Goal: Book appointment/travel/reservation

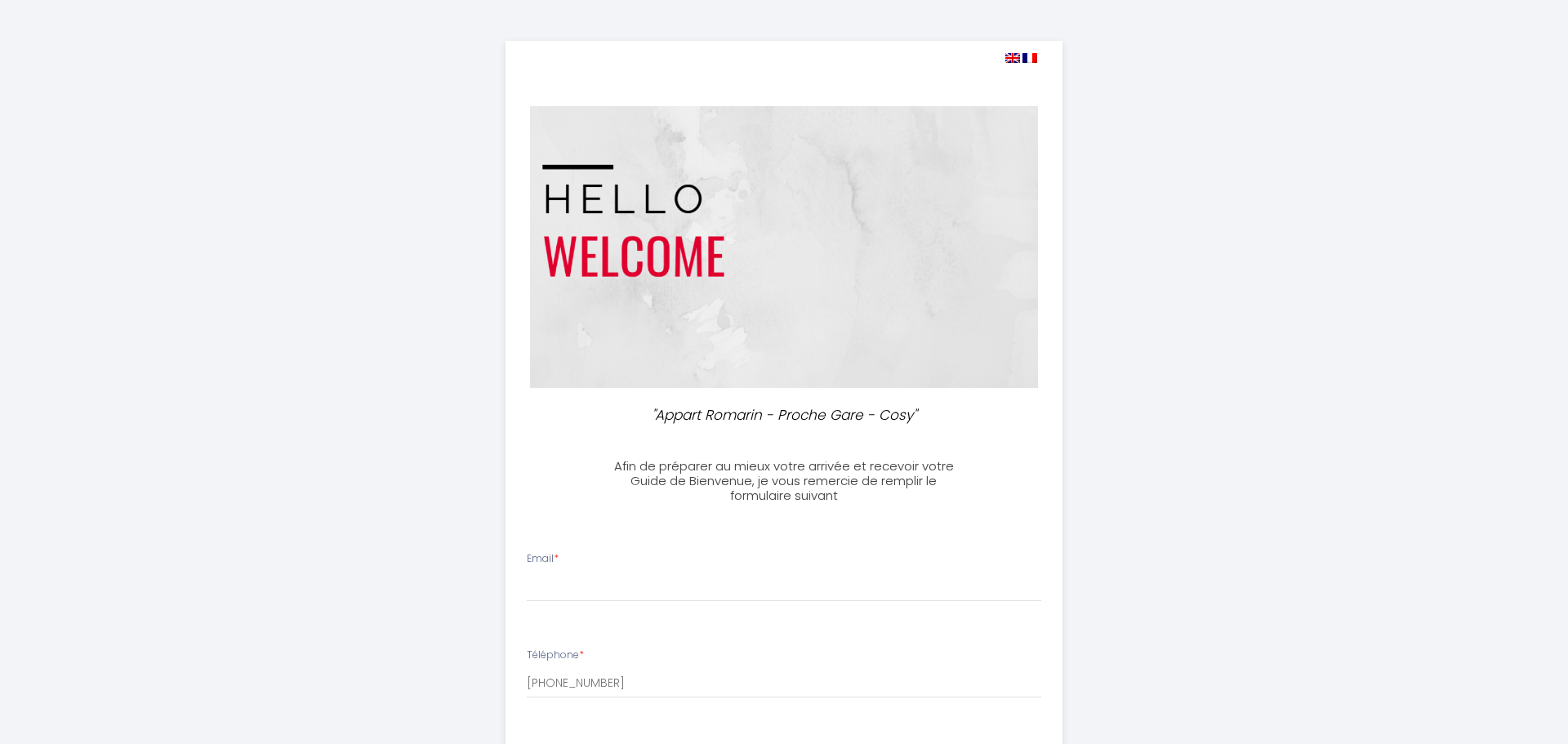
select select
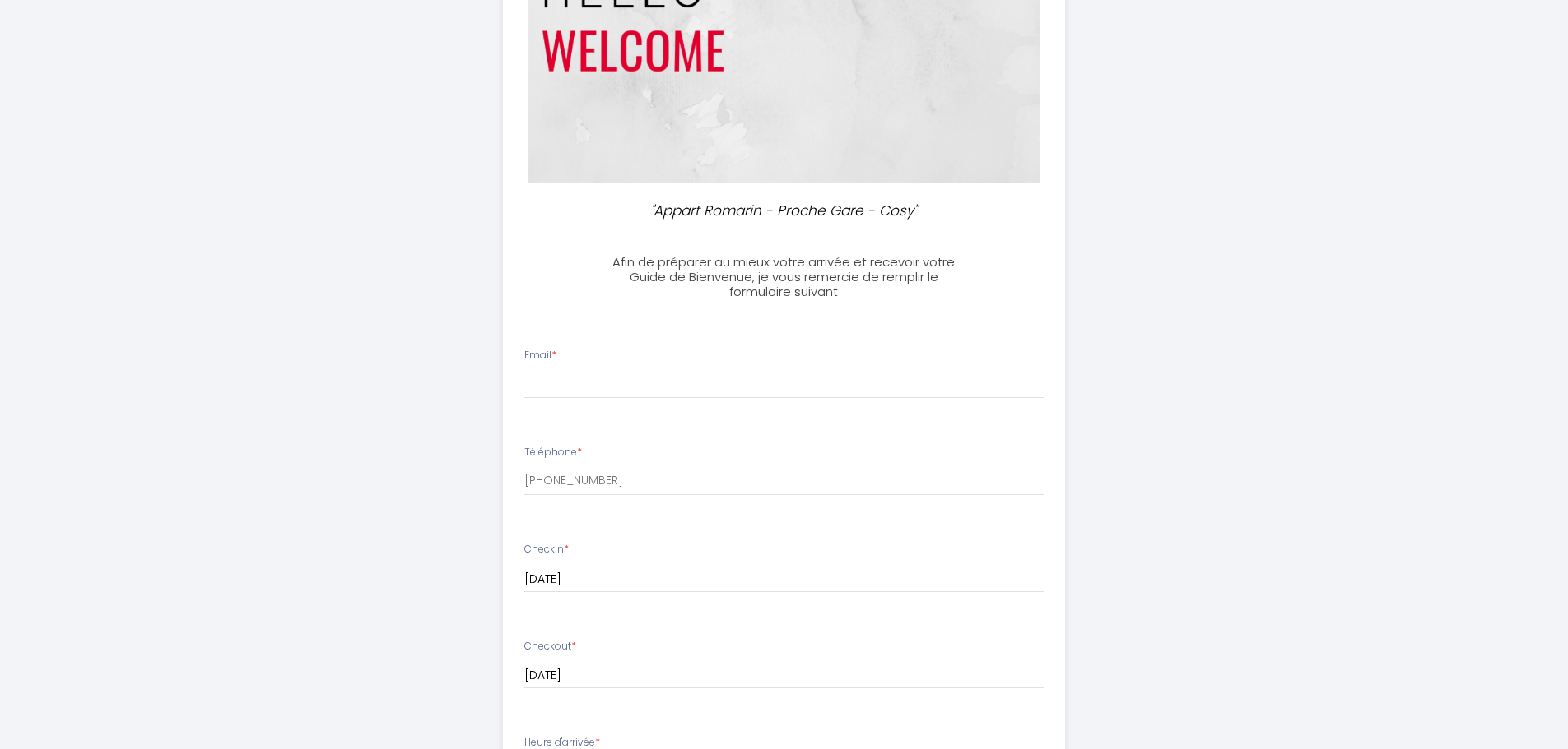
scroll to position [246, 0]
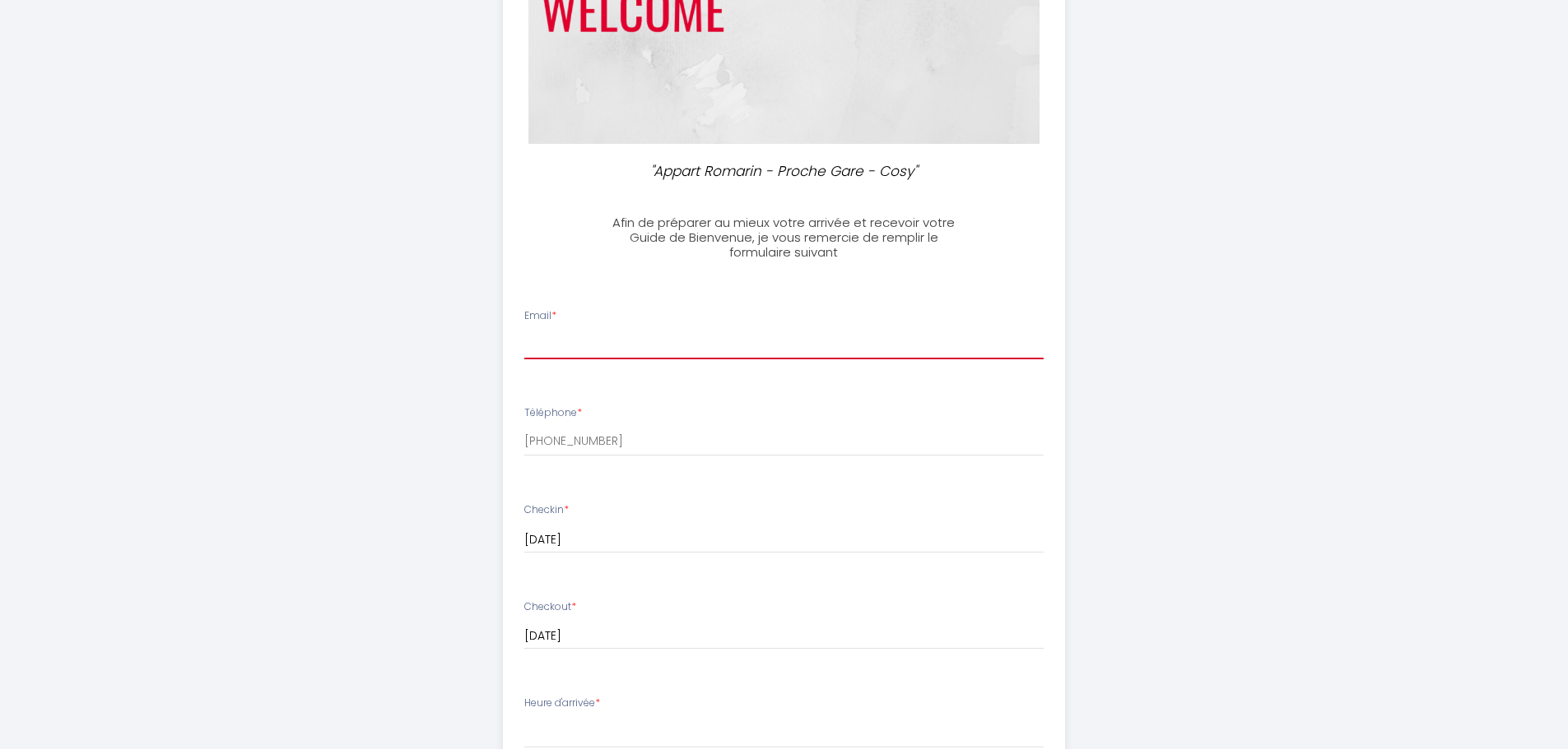
click at [676, 354] on input "Email *" at bounding box center [784, 344] width 519 height 29
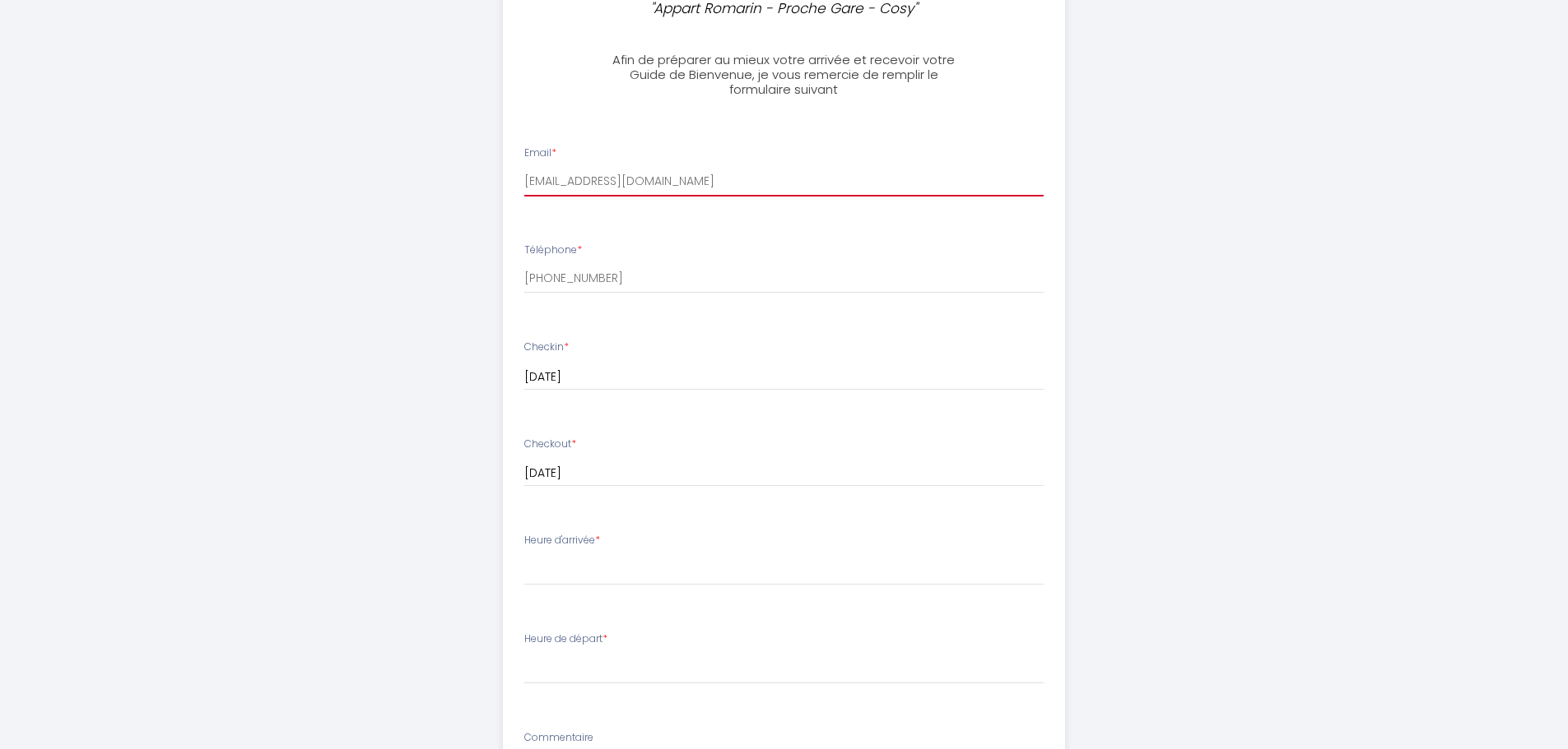
scroll to position [411, 0]
type input "[EMAIL_ADDRESS][DOMAIN_NAME]"
click at [669, 378] on input "[DATE]" at bounding box center [784, 375] width 519 height 22
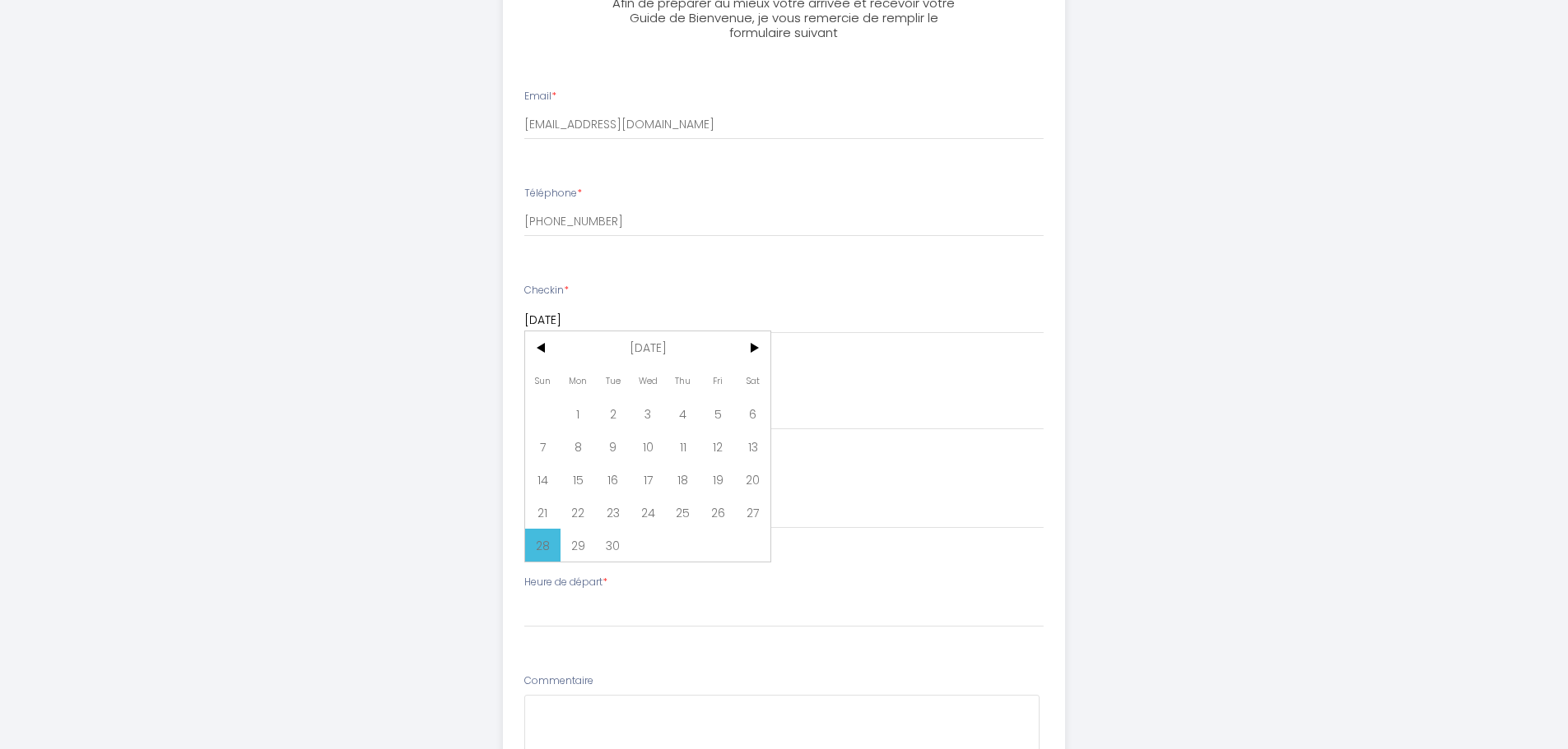
scroll to position [494, 0]
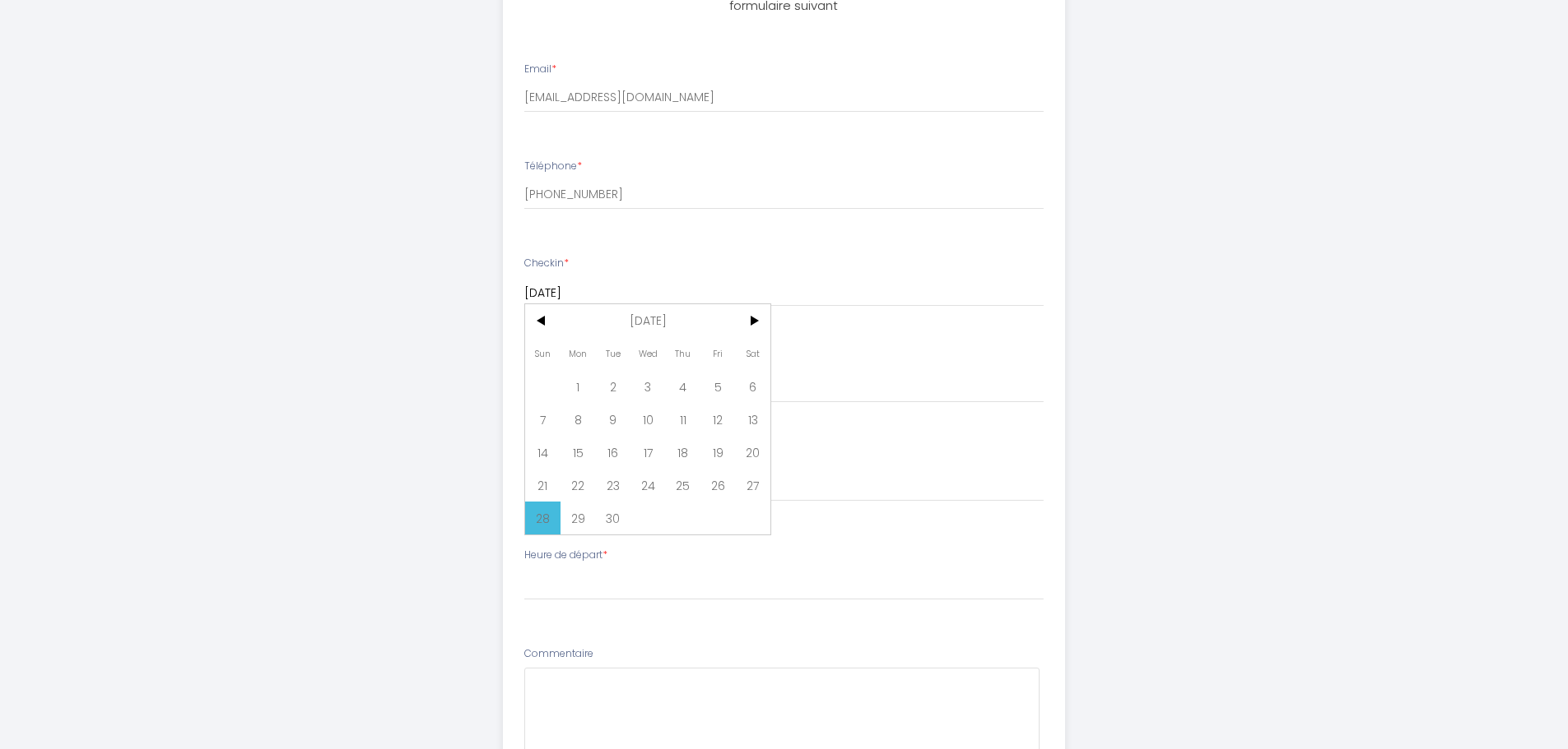
click at [811, 238] on ul "Email * [EMAIL_ADDRESS][DOMAIN_NAME] Téléphone * [PHONE_NUMBER] Checkin * [DATE…" at bounding box center [784, 506] width 582 height 929
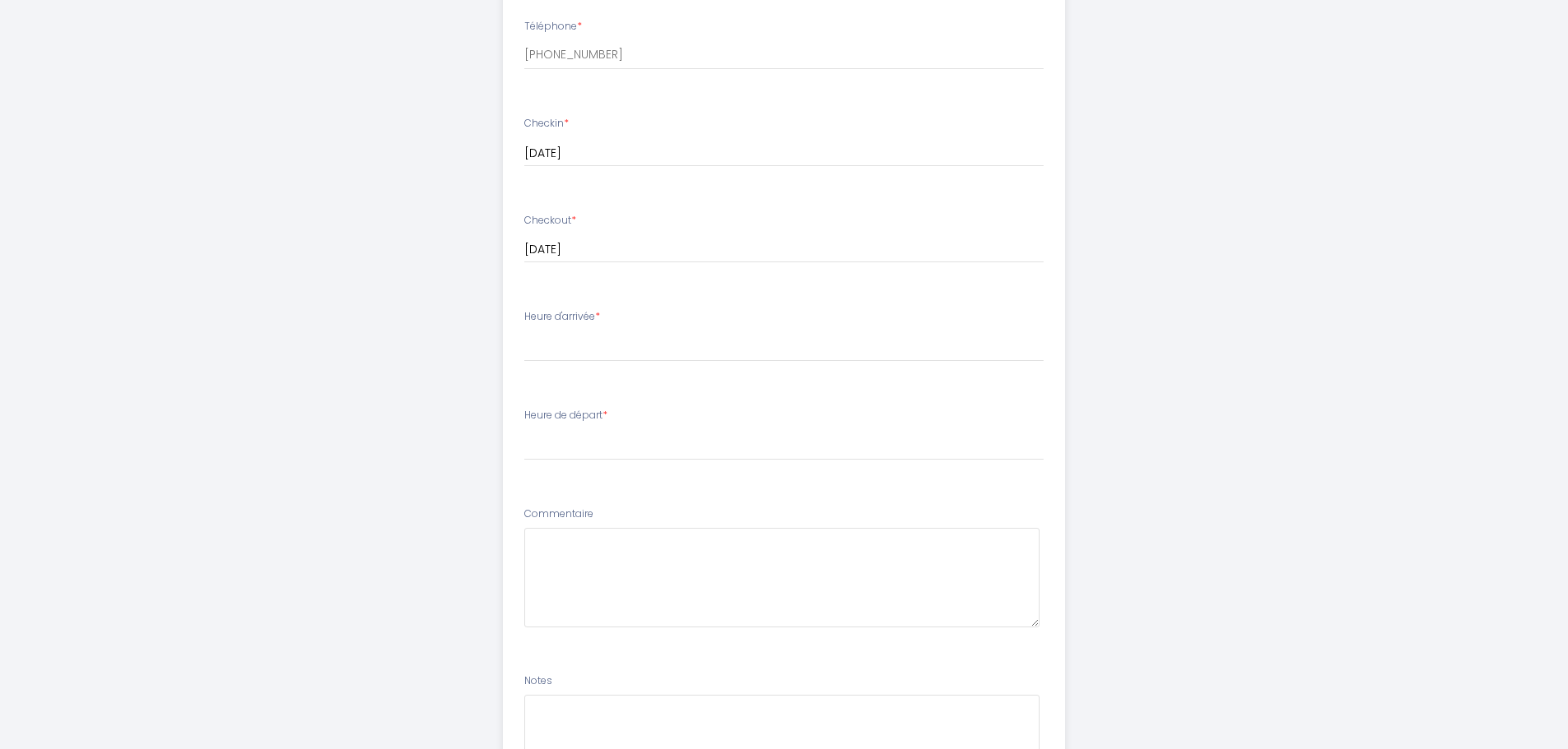
scroll to position [658, 0]
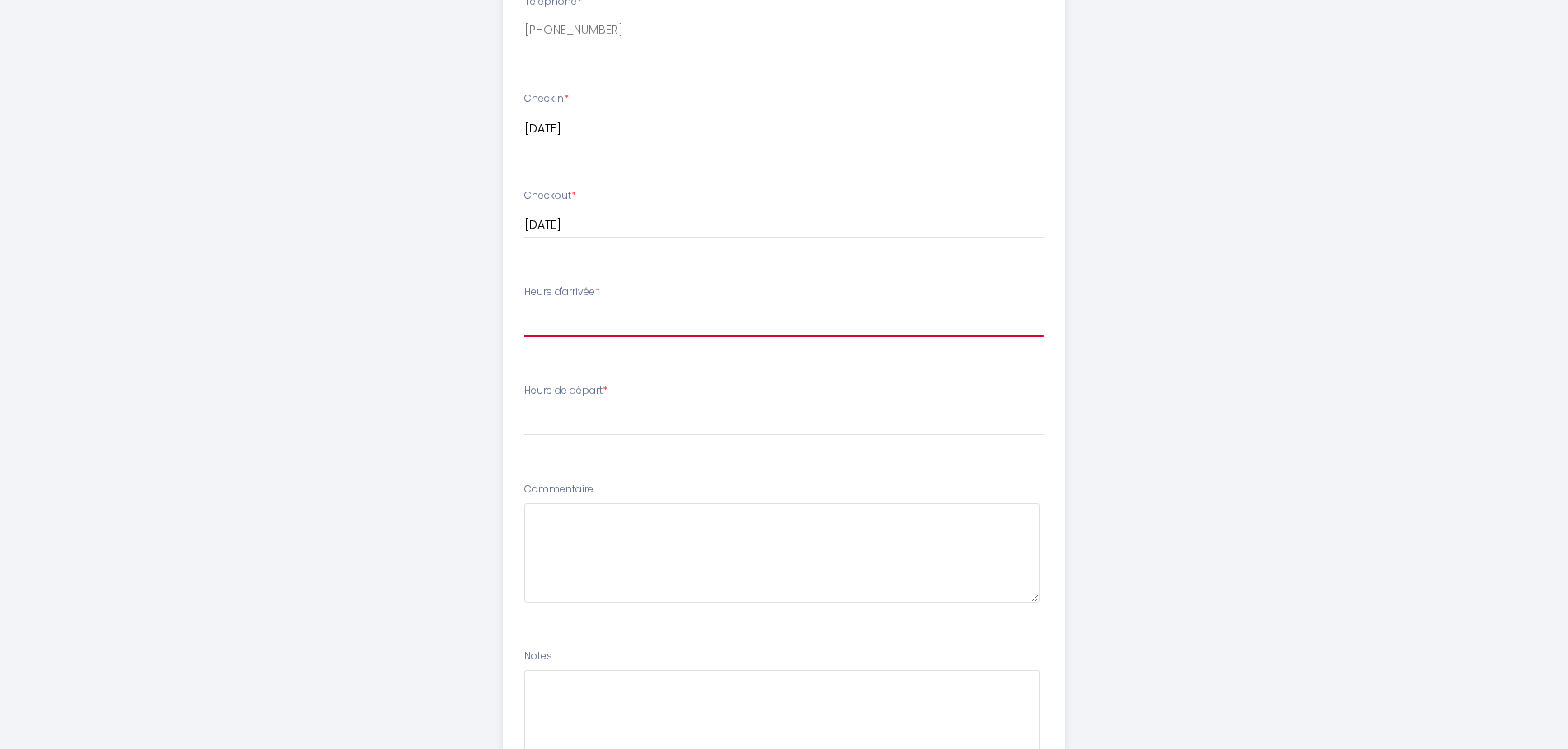
click at [649, 328] on select "17:00 17:30 18:00 18:30 19:00 19:30 20:00" at bounding box center [784, 322] width 519 height 31
select select "17:00"
click at [524, 306] on select "17:00 17:30 18:00 18:30 19:00 19:30 20:00" at bounding box center [784, 322] width 519 height 31
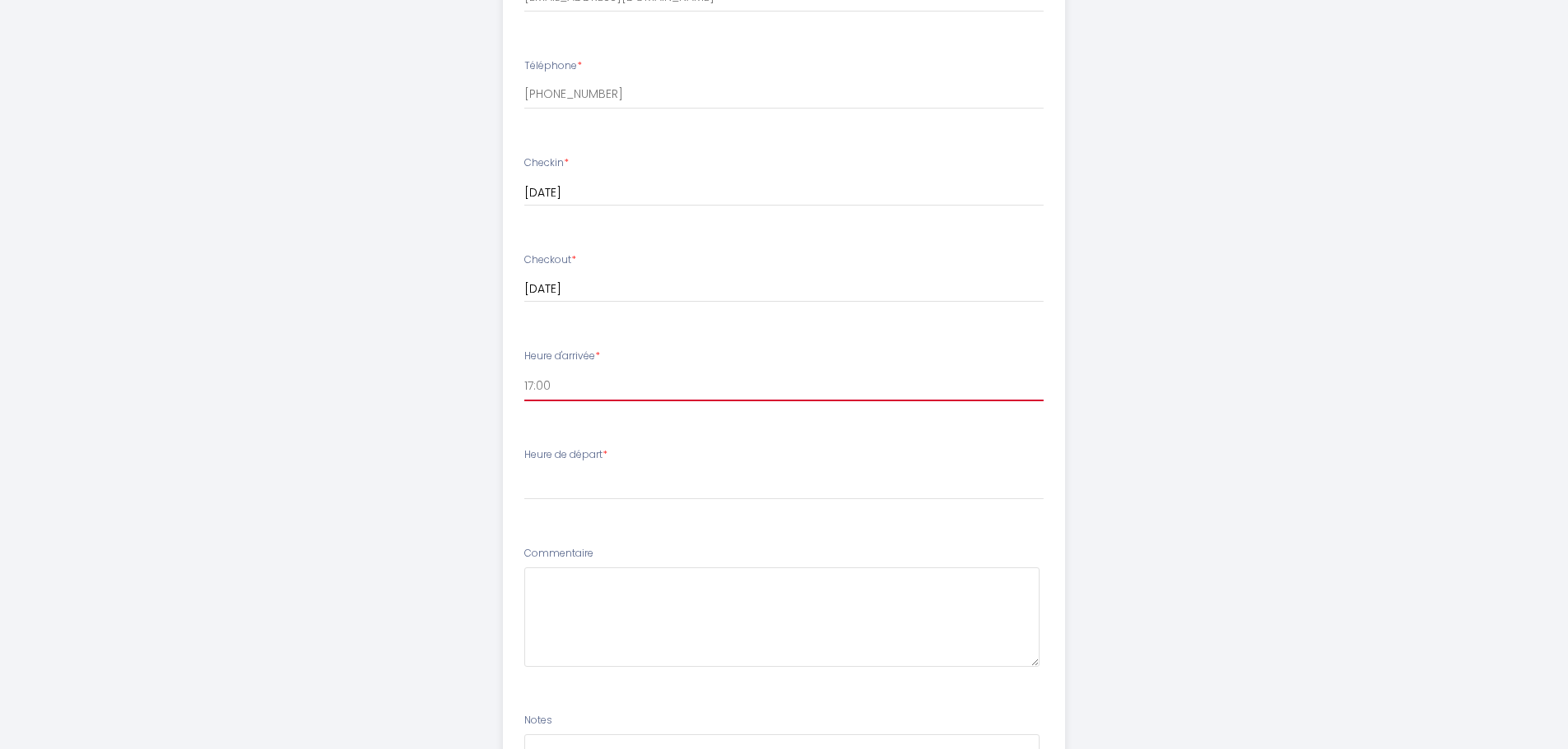
scroll to position [740, 0]
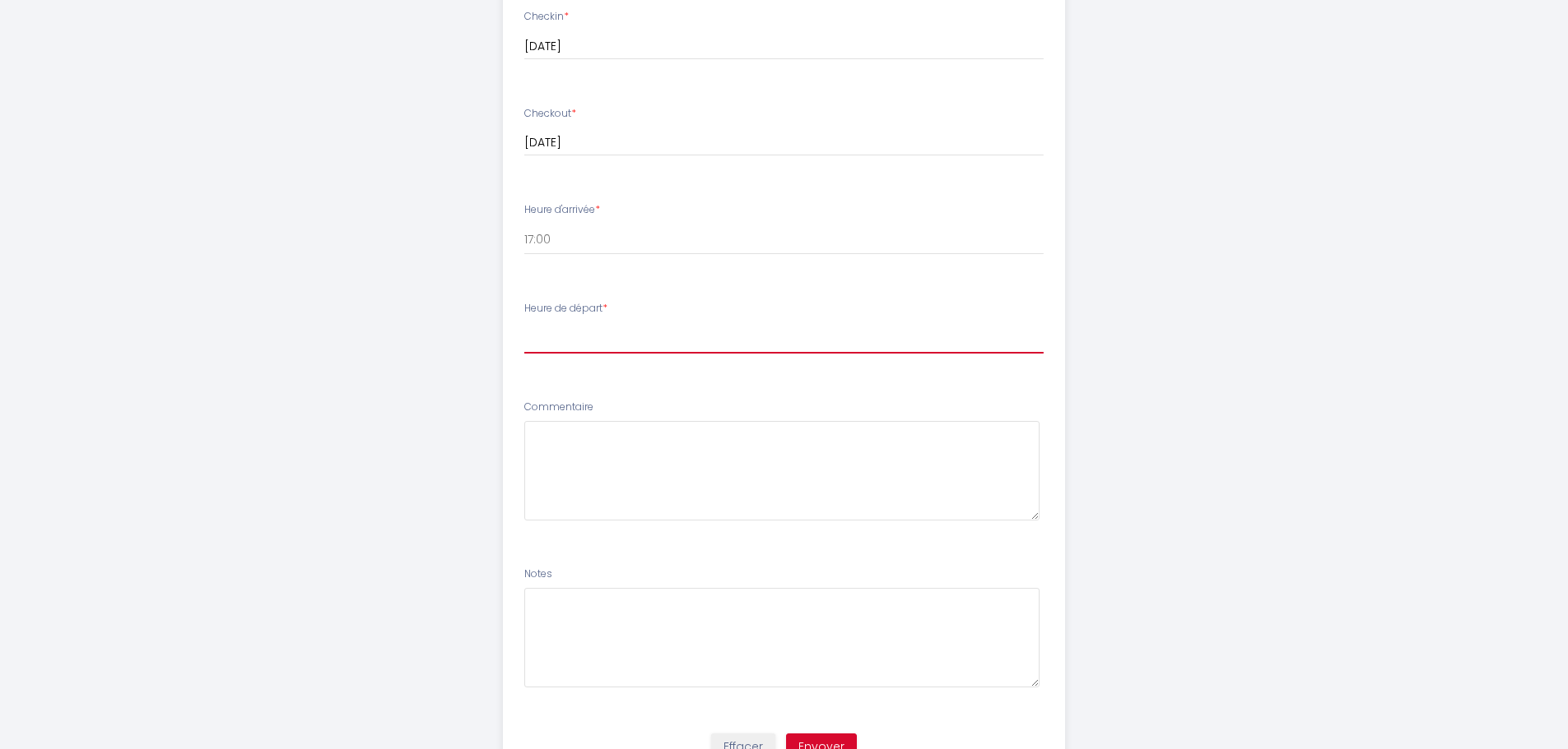
click at [699, 336] on select "00:00 00:30 01:00 01:30 02:00 02:30 03:00 03:30 04:00 04:30 05:00 05:30 06:00 0…" at bounding box center [784, 338] width 519 height 31
click at [1094, 306] on div ""Appart Romarin - Proche Gare - Cosy" Afin de préparer au mieux votre arrivée e…" at bounding box center [784, 43] width 843 height 1568
click at [699, 349] on select "00:00 00:30 01:00 01:30 02:00 02:30 03:00 03:30 04:00 04:30 05:00 05:30 06:00 0…" at bounding box center [784, 338] width 519 height 31
select select "11:00"
click at [524, 323] on select "00:00 00:30 01:00 01:30 02:00 02:30 03:00 03:30 04:00 04:30 05:00 05:30 06:00 0…" at bounding box center [784, 338] width 519 height 31
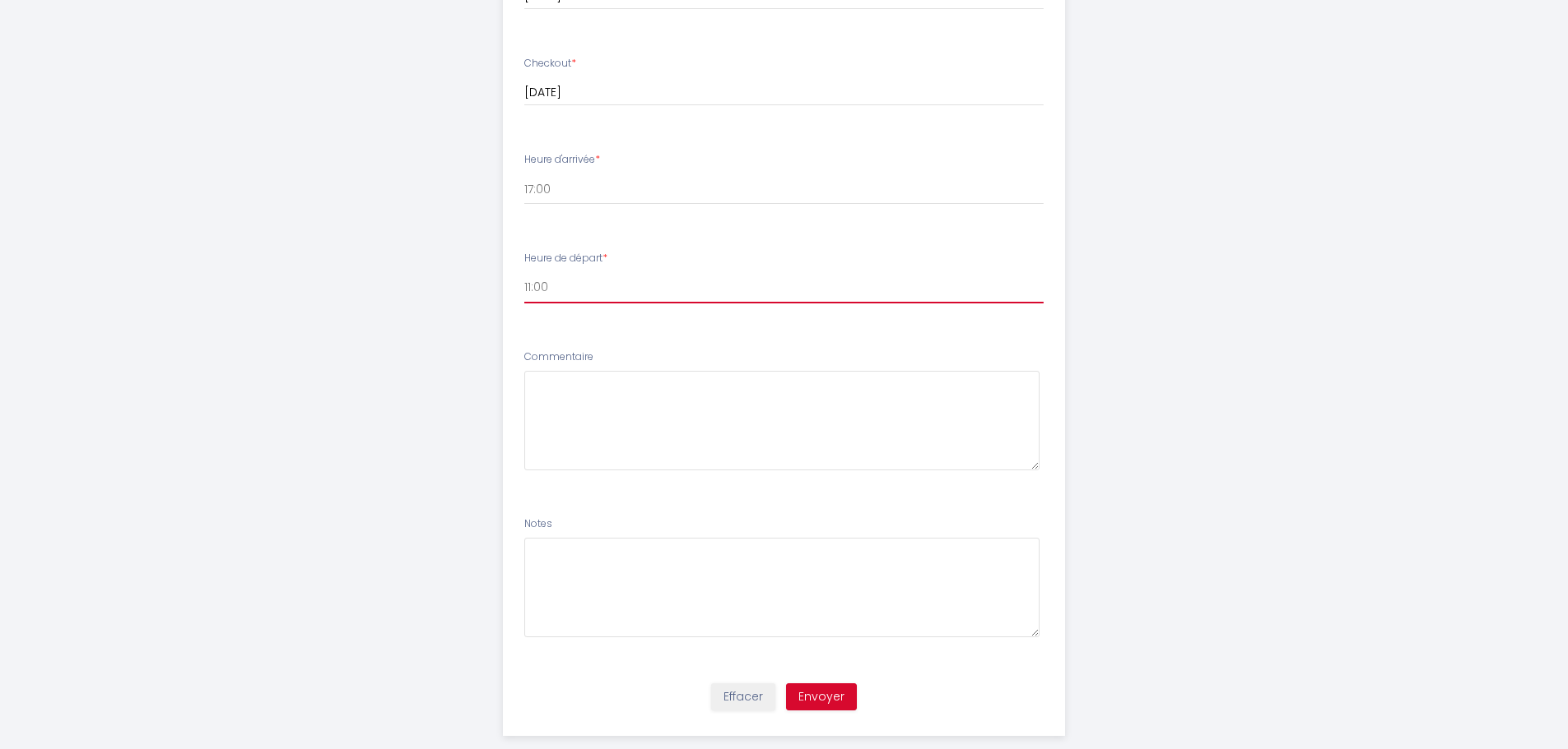
scroll to position [818, 0]
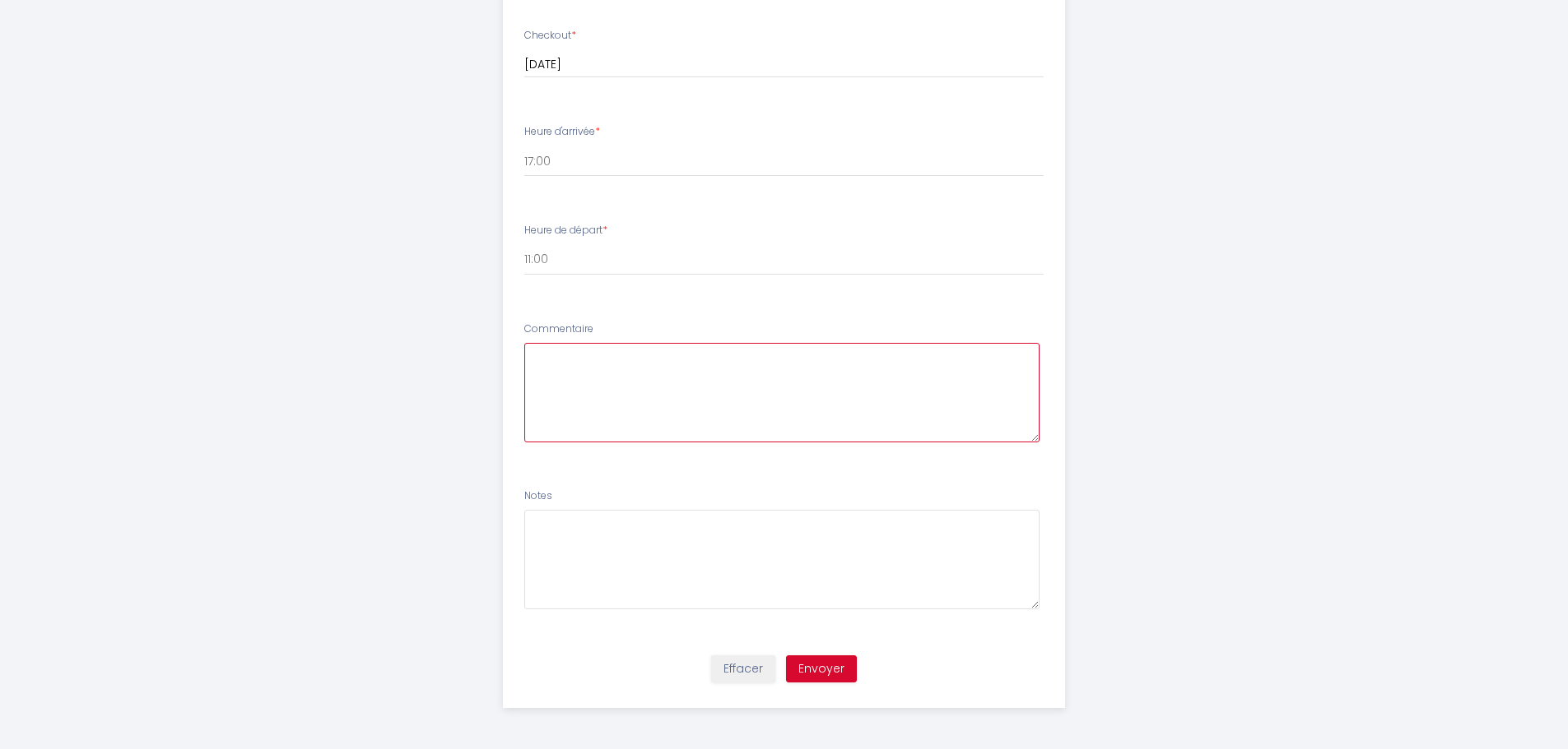
click at [670, 379] on textarea at bounding box center [781, 393] width 515 height 99
drag, startPoint x: 632, startPoint y: 361, endPoint x: 646, endPoint y: 360, distance: 14.0
click at [635, 361] on textarea "Please rpovide aan early checkin if possible." at bounding box center [781, 393] width 515 height 99
click at [585, 361] on textarea "Please rpovide an early checkin if possible." at bounding box center [781, 393] width 515 height 99
drag, startPoint x: 702, startPoint y: 358, endPoint x: 705, endPoint y: 368, distance: 10.4
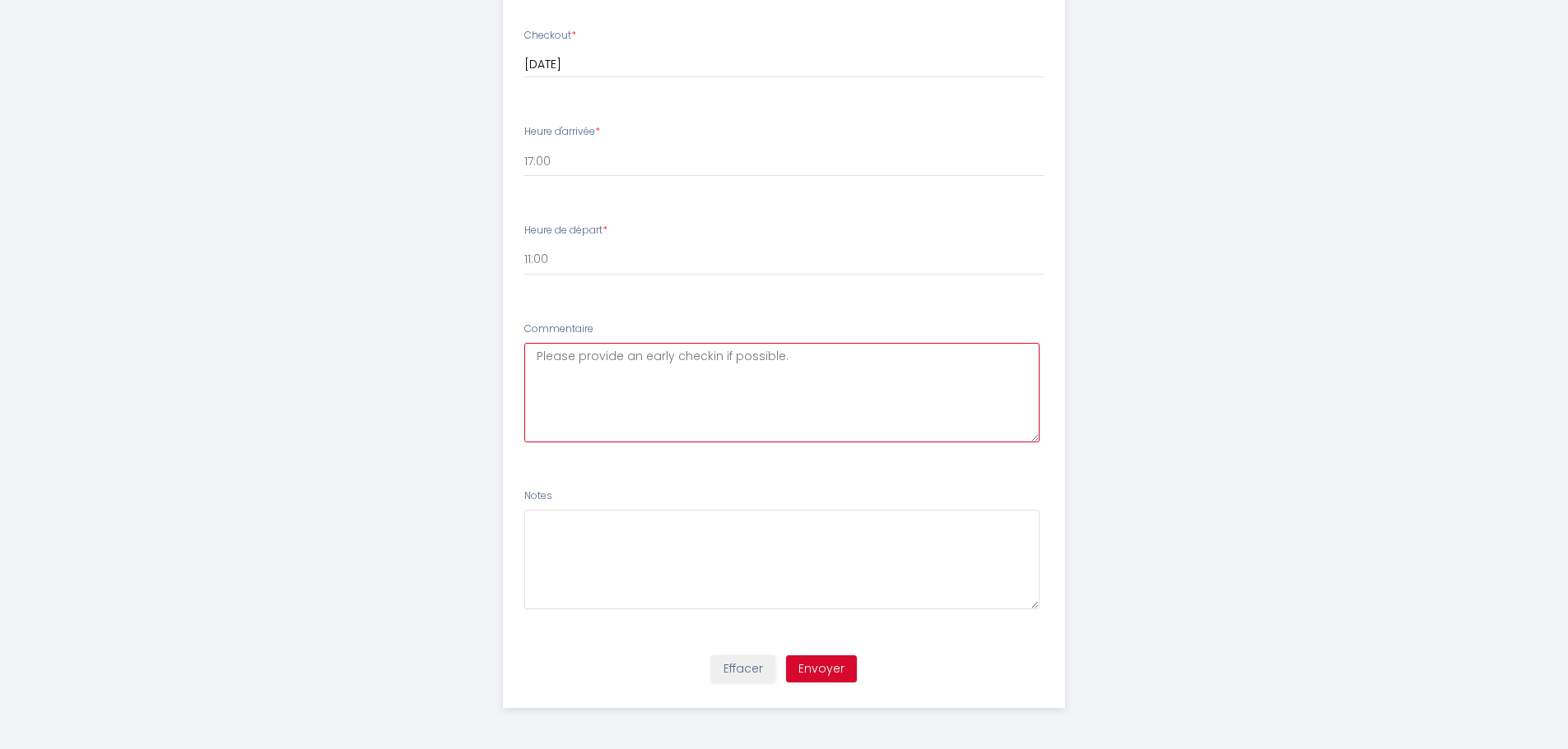
click at [702, 358] on textarea "Please provide an early checkin if possible." at bounding box center [781, 393] width 515 height 99
click at [840, 366] on textarea "Please provide an early chec-kin if possible." at bounding box center [781, 393] width 515 height 99
drag, startPoint x: 708, startPoint y: 354, endPoint x: 715, endPoint y: 359, distance: 8.6
click at [713, 357] on textarea "Please provide an early chec-kin if possible." at bounding box center [781, 393] width 515 height 99
click at [796, 358] on textarea "Please provide an early check-in if possible." at bounding box center [781, 393] width 515 height 99
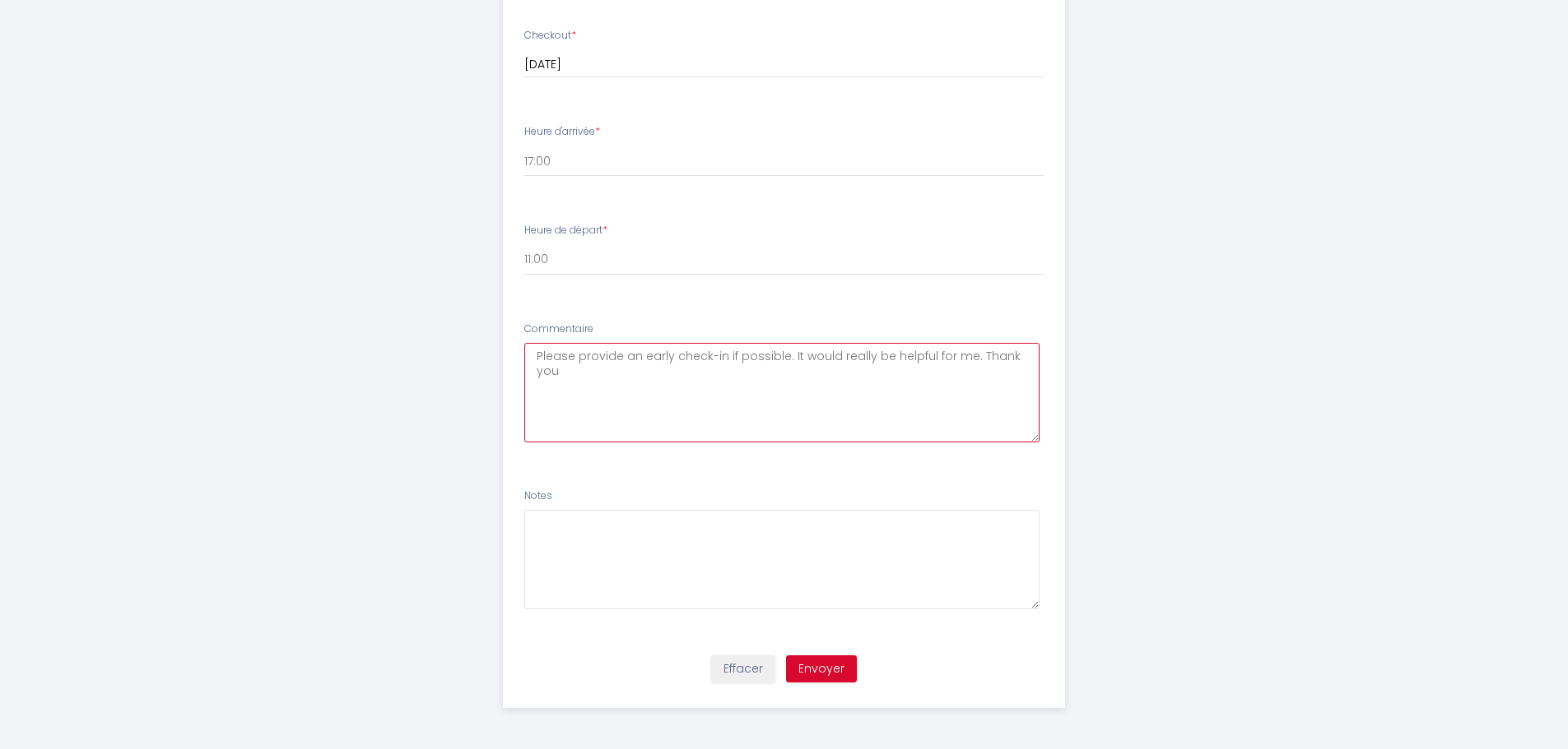
type textarea "Please provide an early check-in if possible. It would really be helpful for me…"
click at [829, 673] on button "Envoyer" at bounding box center [821, 669] width 71 height 28
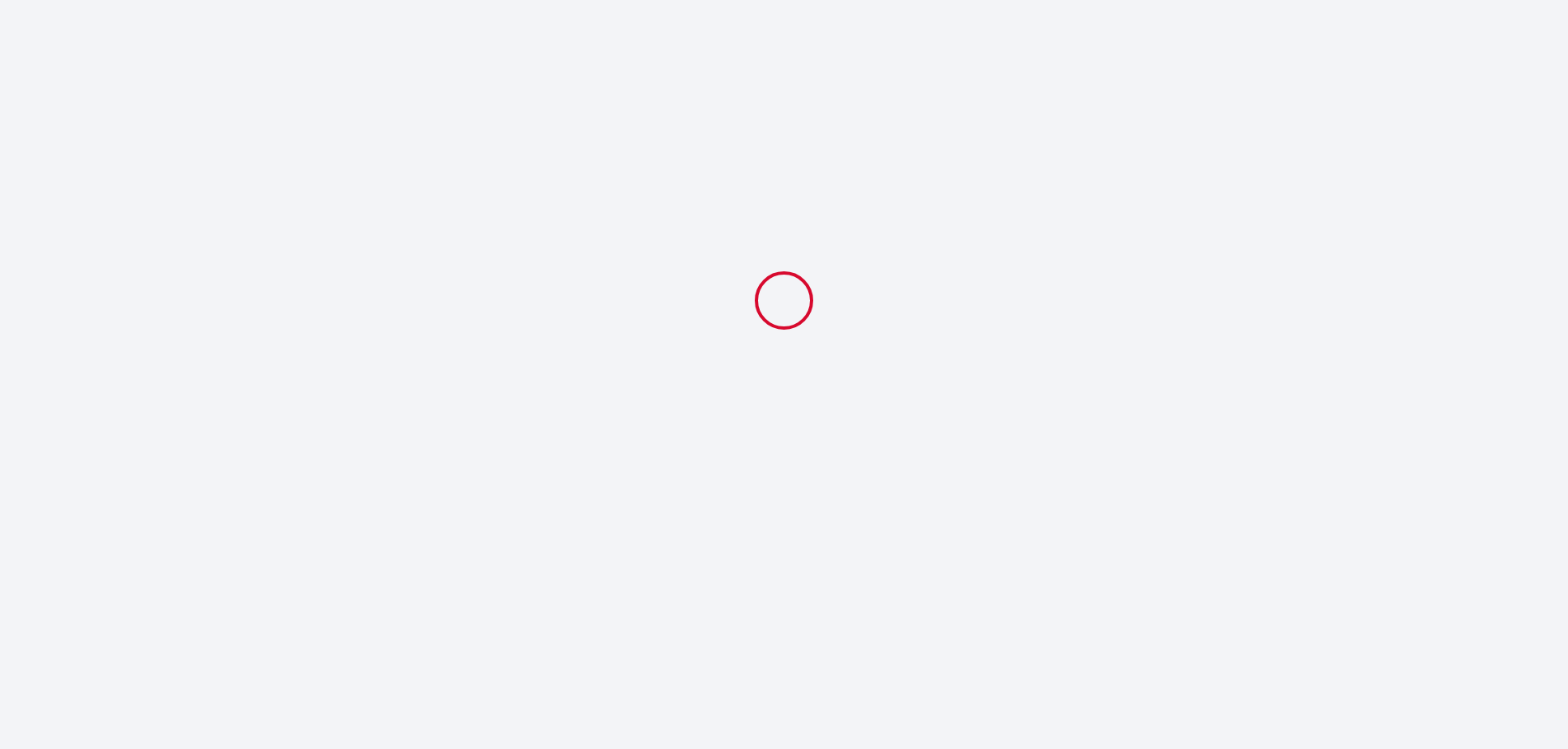
select select "11:00"
